Goal: Task Accomplishment & Management: Complete application form

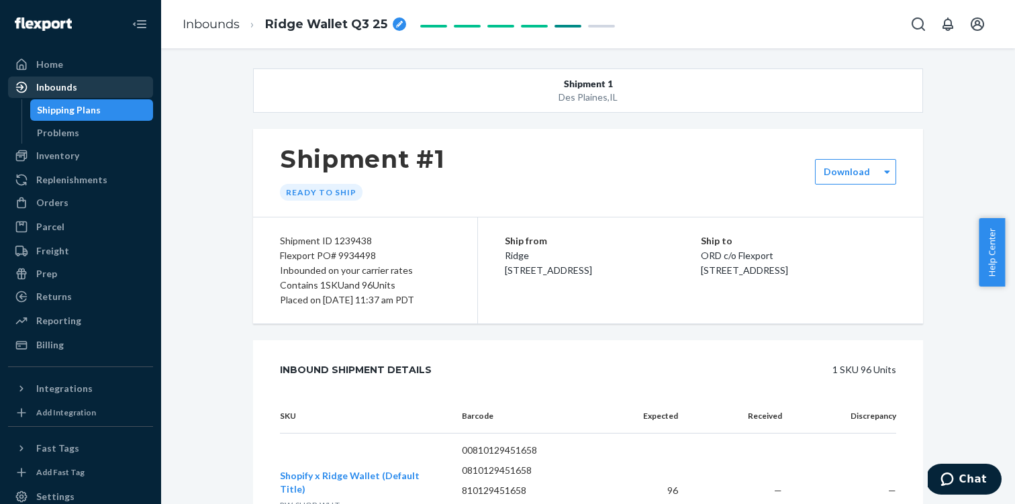
click at [60, 85] on div "Inbounds" at bounding box center [56, 87] width 41 height 13
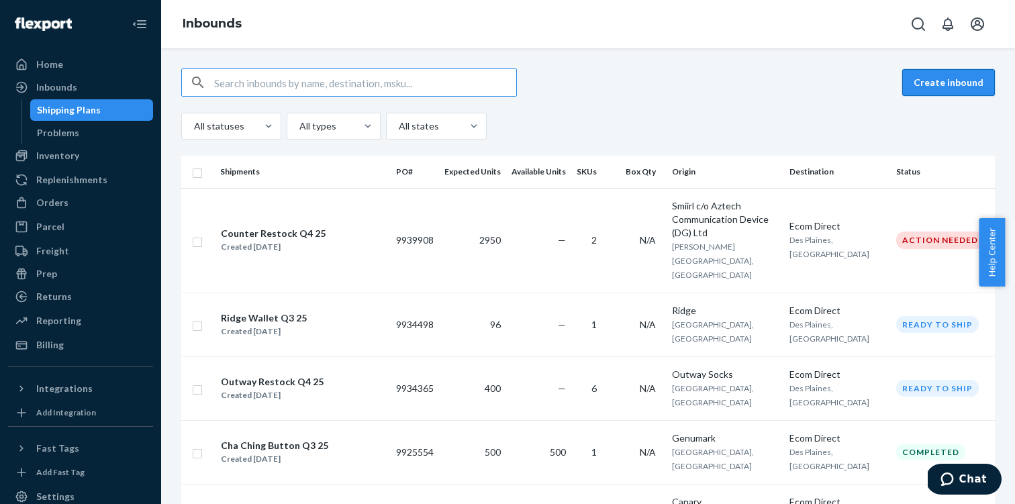
click at [956, 90] on button "Create inbound" at bounding box center [948, 82] width 93 height 27
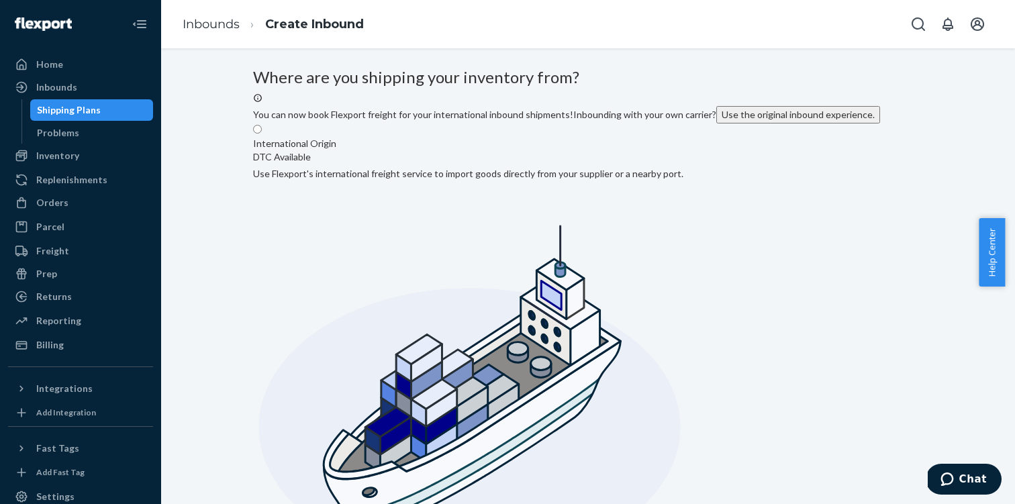
radio input "true"
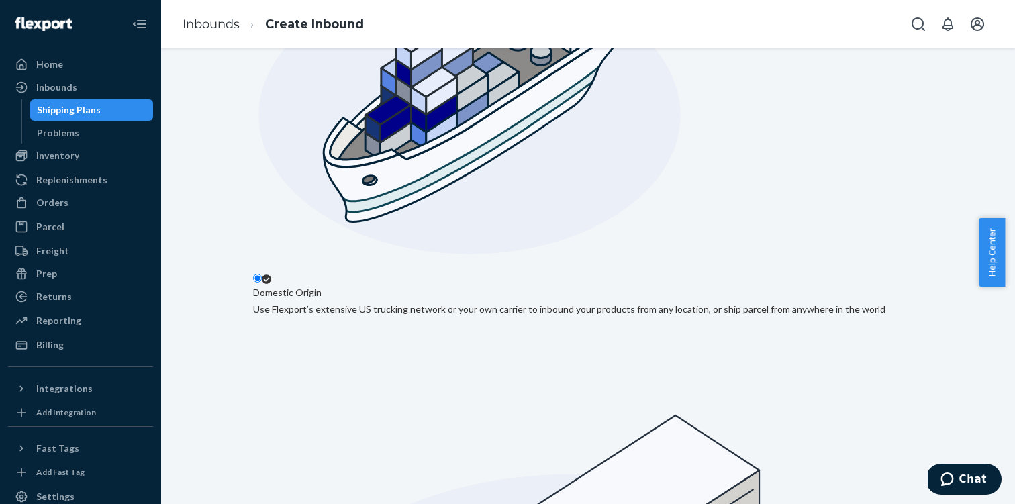
type input "Leroli Studio"
